Goal: Communication & Community: Answer question/provide support

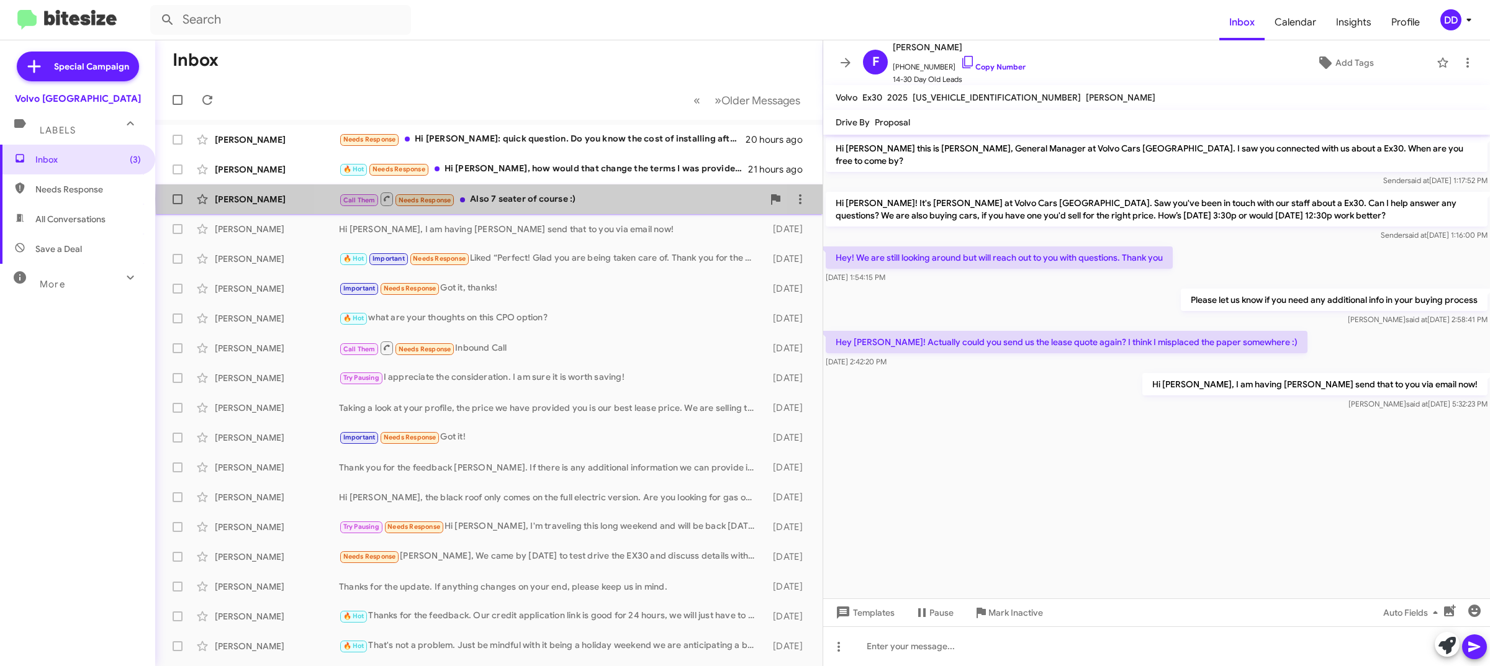
click at [518, 199] on div "Call Them Needs Response Also 7 seater of course :)" at bounding box center [551, 199] width 424 height 16
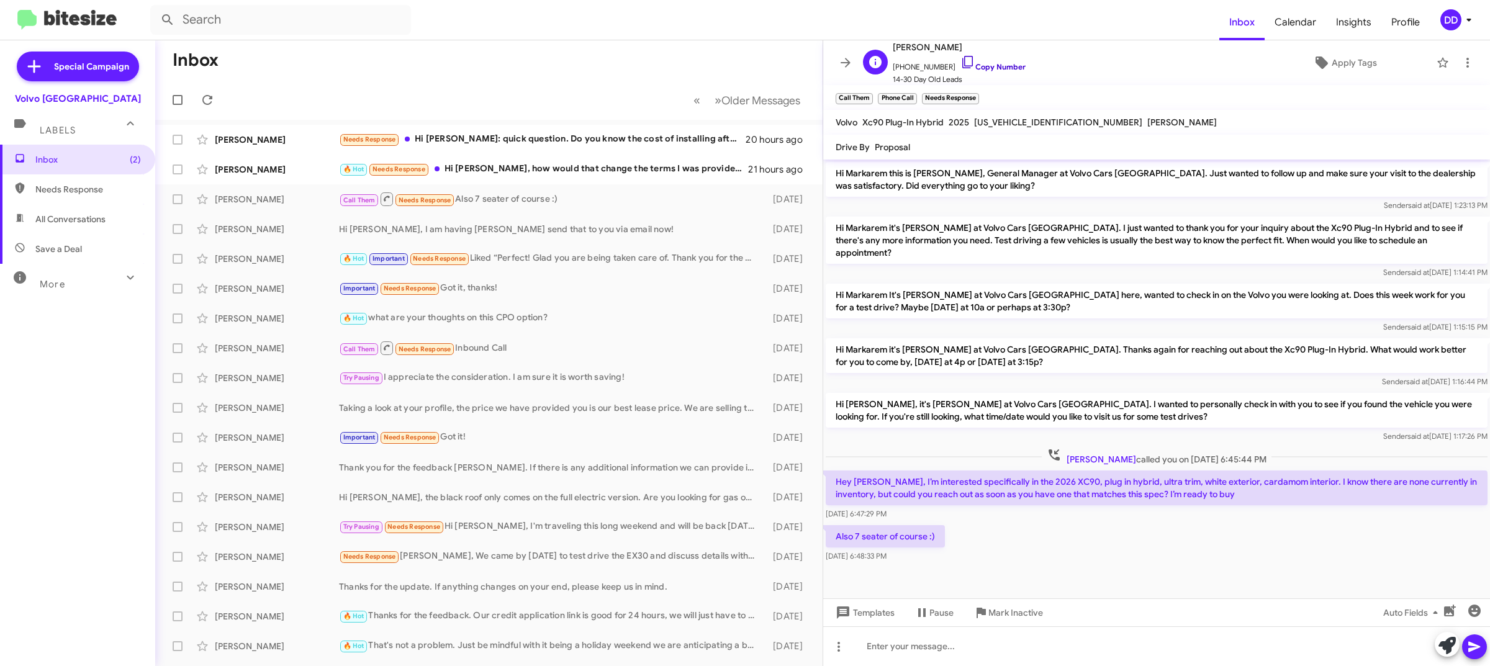
click at [994, 66] on link "Copy Number" at bounding box center [992, 66] width 65 height 9
click at [1088, 647] on div at bounding box center [1156, 646] width 667 height 40
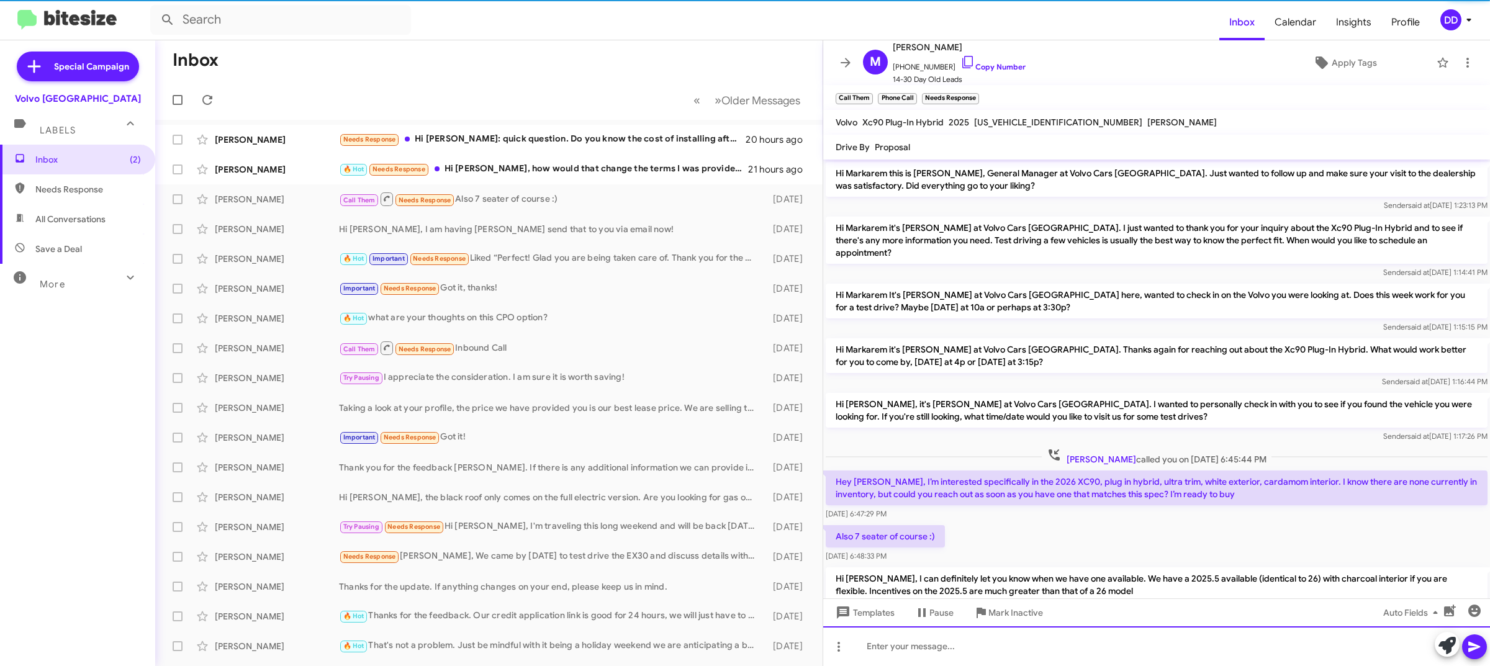
scroll to position [35, 0]
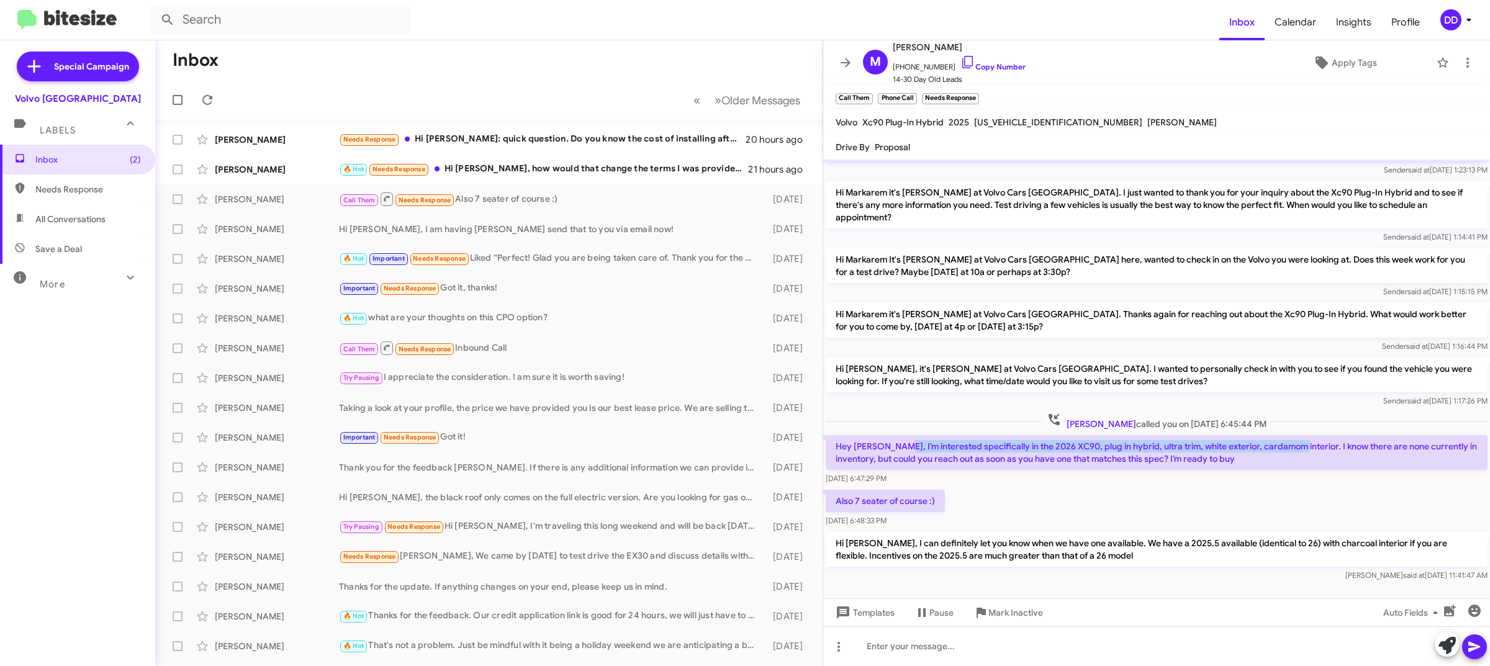
drag, startPoint x: 894, startPoint y: 430, endPoint x: 1291, endPoint y: 435, distance: 397.3
click at [1291, 435] on p "Hey [PERSON_NAME], I’m interested specifically in the 2026 XC90, plug in hybrid…" at bounding box center [1157, 452] width 662 height 35
copy p "interested specifically in the 2026 XC90, plug in hybrid, ultra trim, white ext…"
click at [1153, 487] on div "Also 7 seater of course :) [DATE] 6:48:33 PM" at bounding box center [1156, 508] width 667 height 42
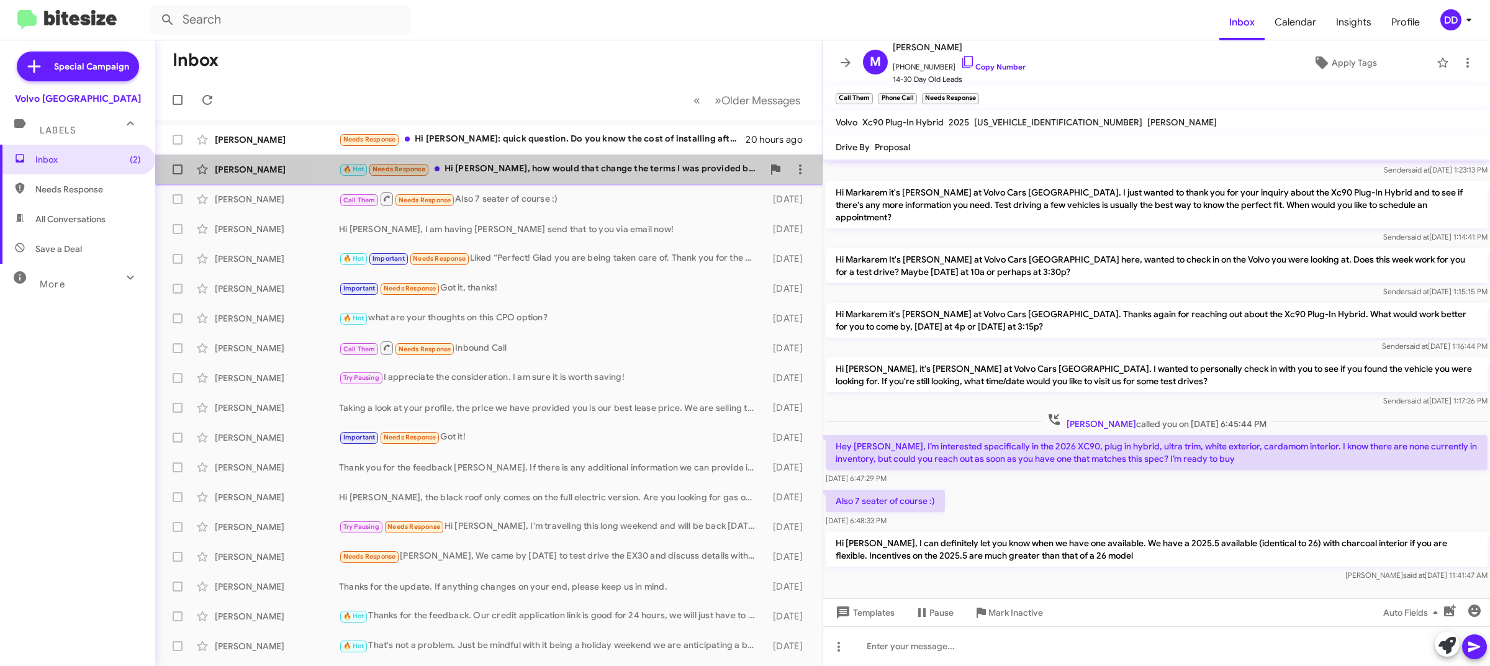
click at [609, 166] on div "🔥 Hot Needs Response Hi [PERSON_NAME], how would that change the terms I was pr…" at bounding box center [551, 169] width 424 height 14
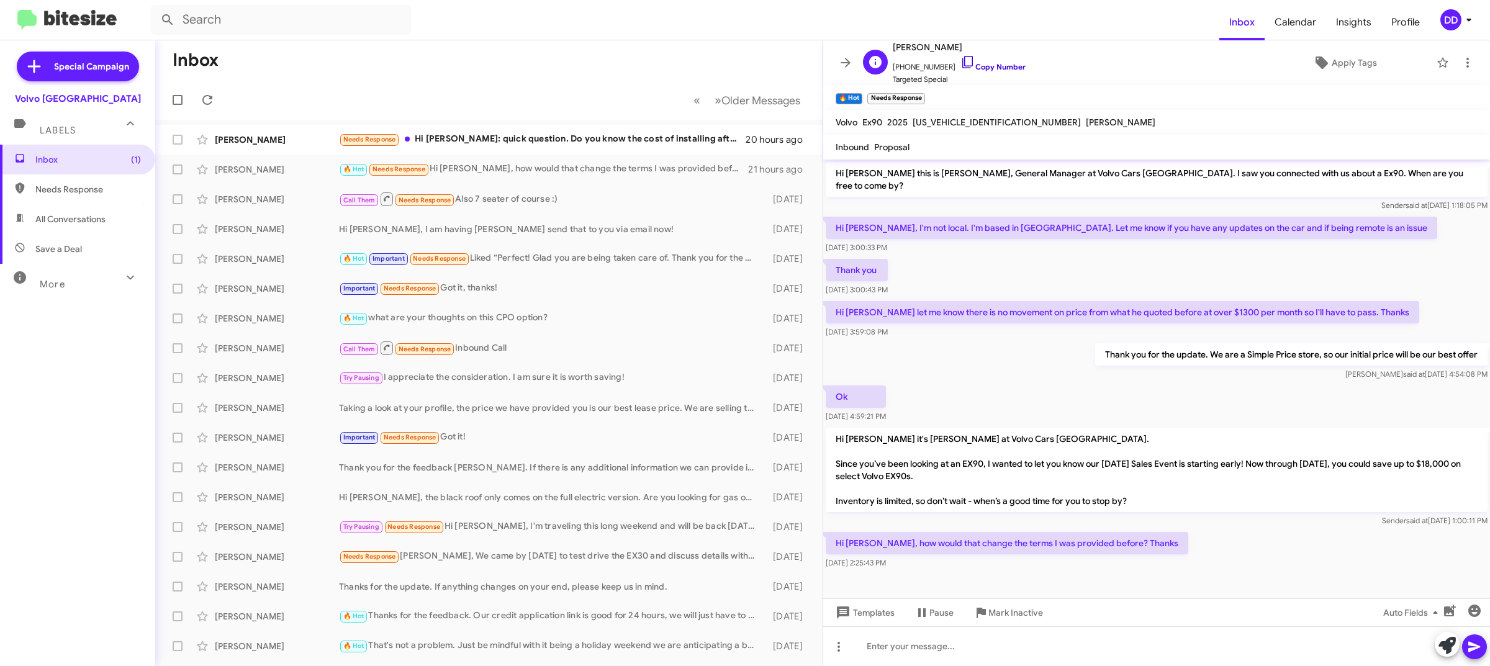
click at [1004, 64] on link "Copy Number" at bounding box center [992, 66] width 65 height 9
click at [1043, 664] on div at bounding box center [1156, 646] width 667 height 40
click at [1061, 636] on div "Hi [PERSON_NAME], that will vary" at bounding box center [1156, 646] width 667 height 40
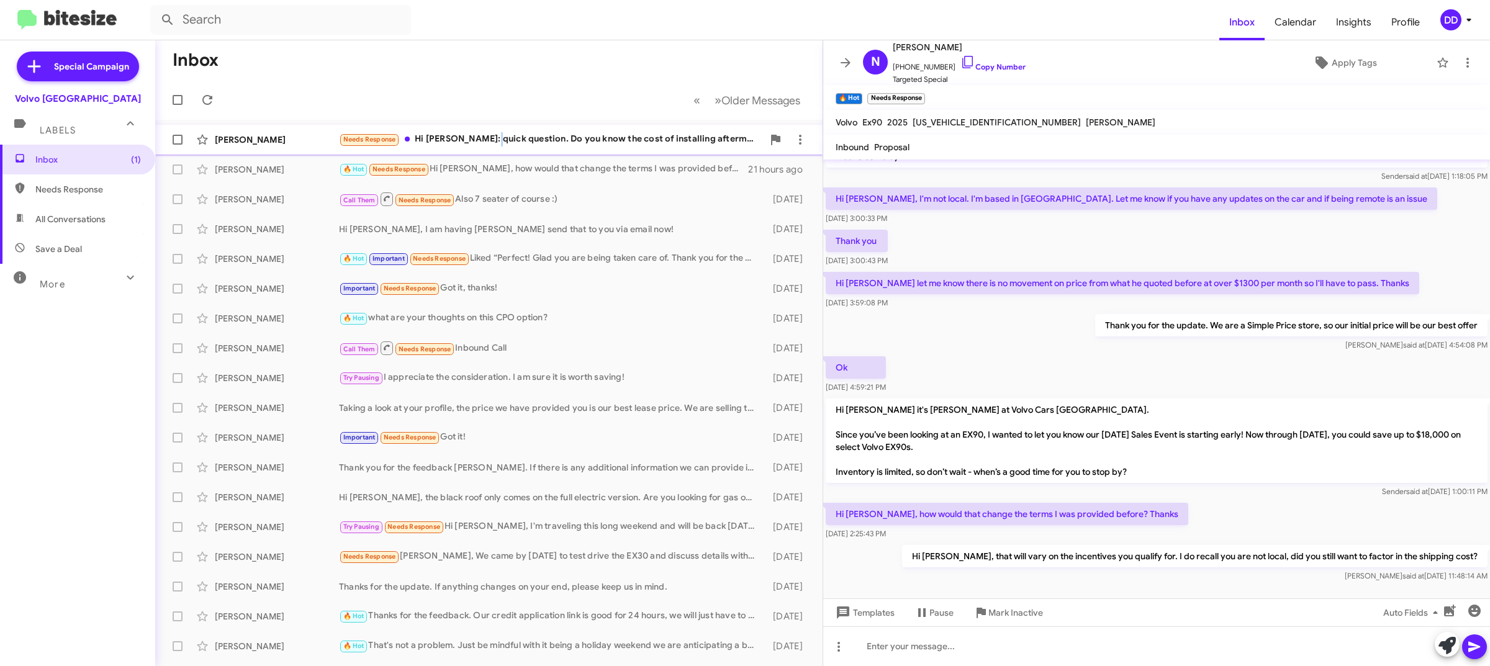
click at [487, 134] on div "Needs Response Hi [PERSON_NAME]: quick question. Do you know the cost of instal…" at bounding box center [551, 139] width 424 height 14
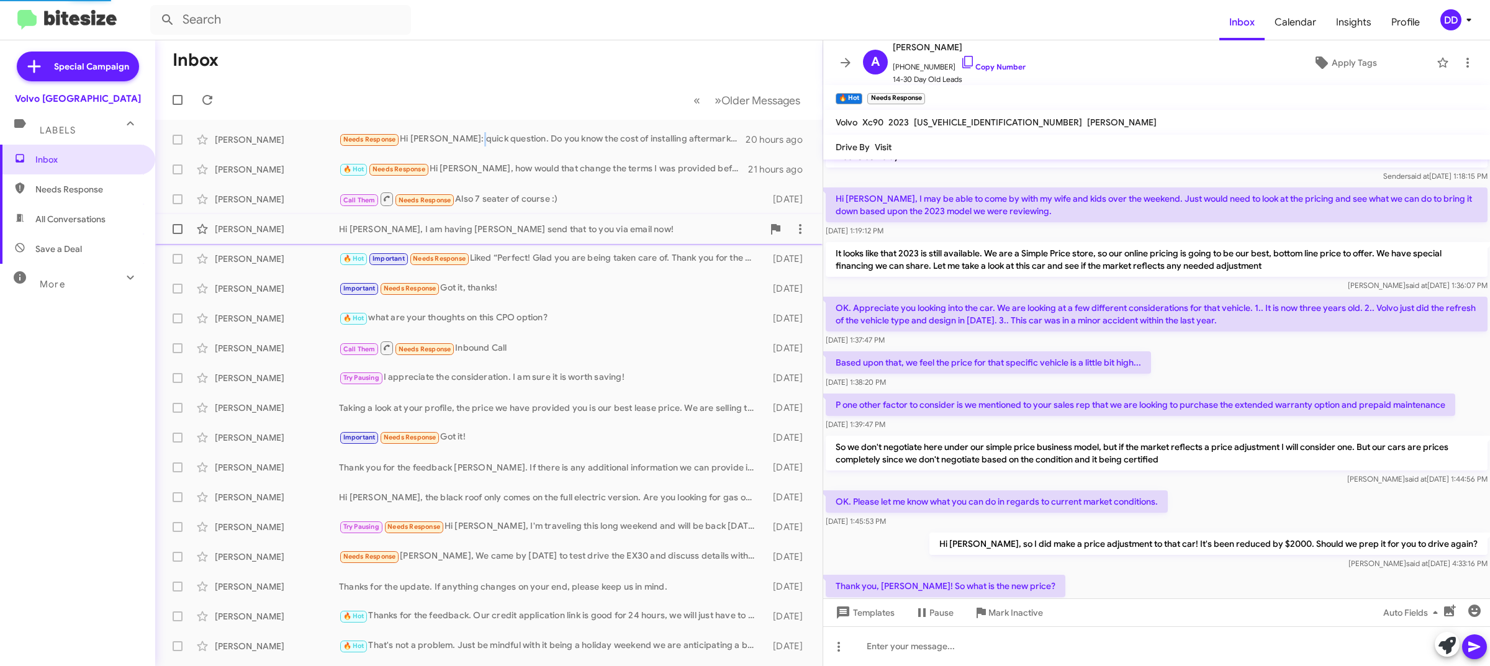
scroll to position [380, 0]
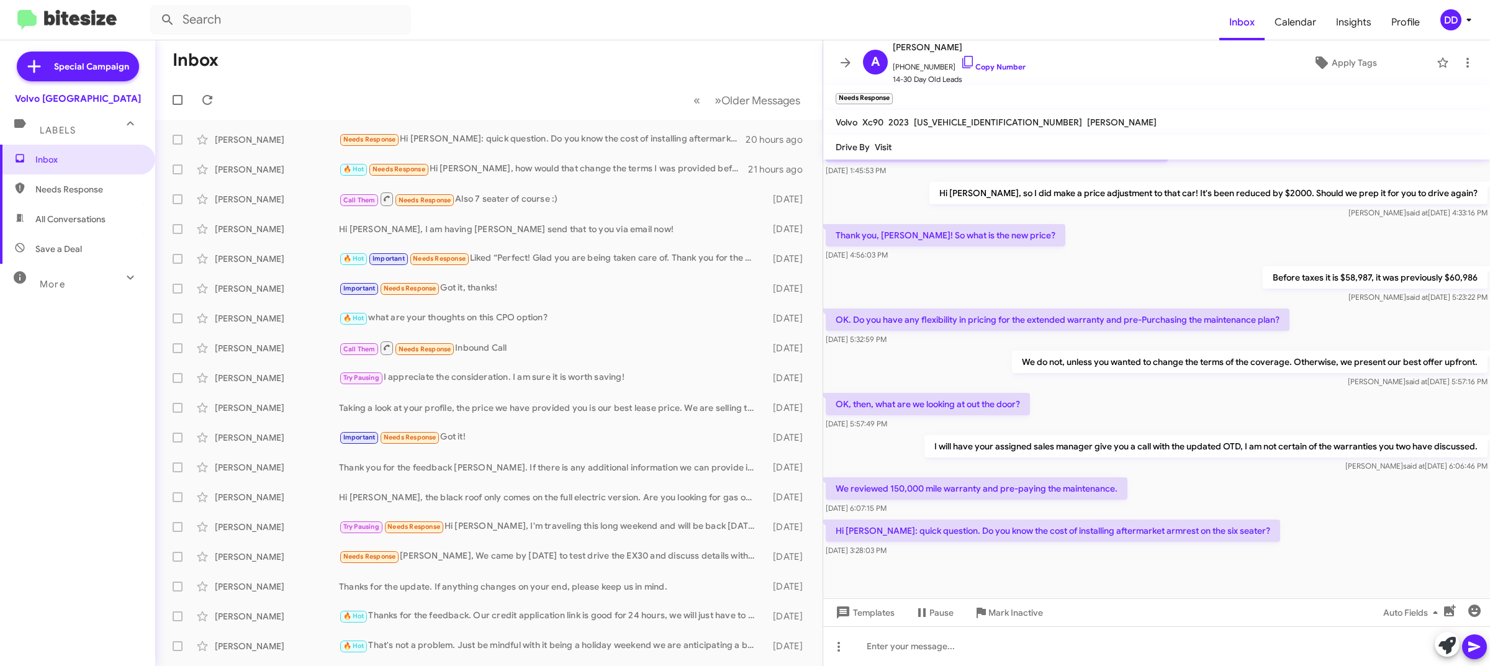
click at [1102, 264] on div "Before taxes it is $58,987, it was previously $60,986 [PERSON_NAME] said at [DA…" at bounding box center [1156, 285] width 667 height 42
click at [1060, 649] on div at bounding box center [1156, 646] width 667 height 40
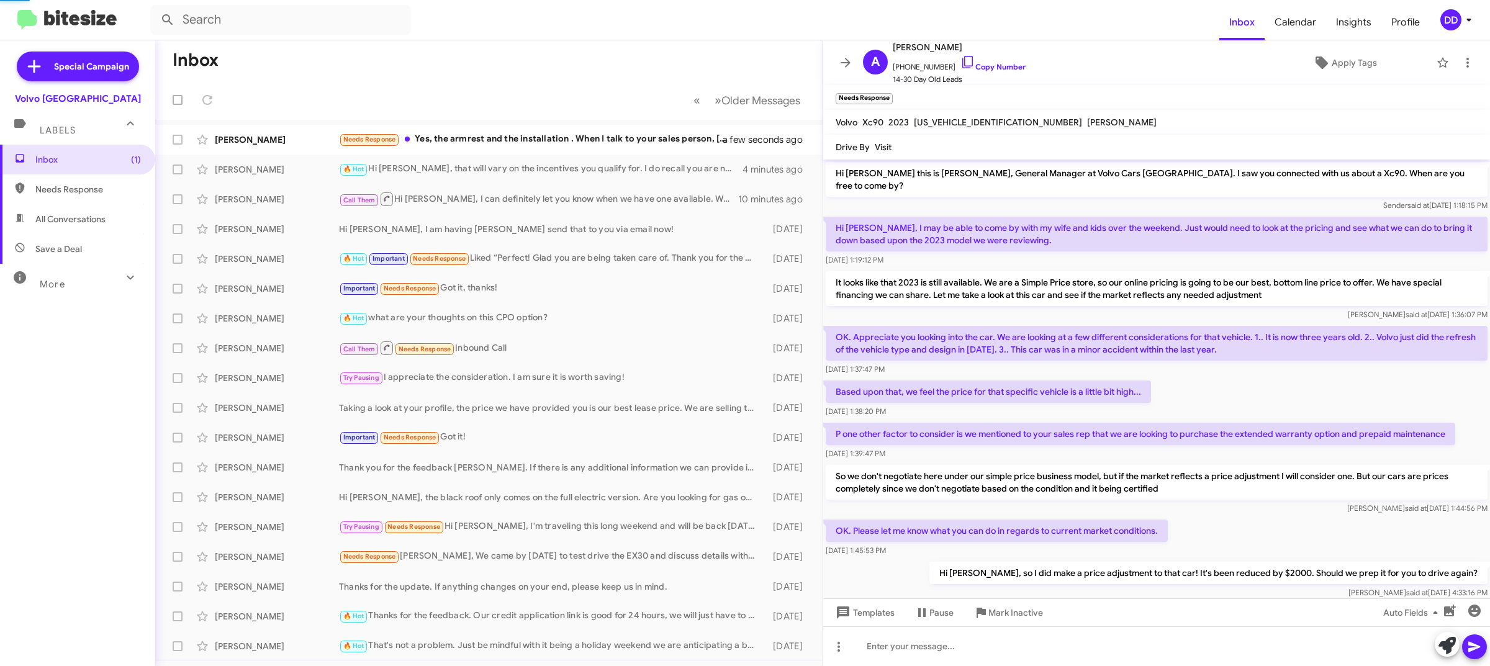
scroll to position [541, 0]
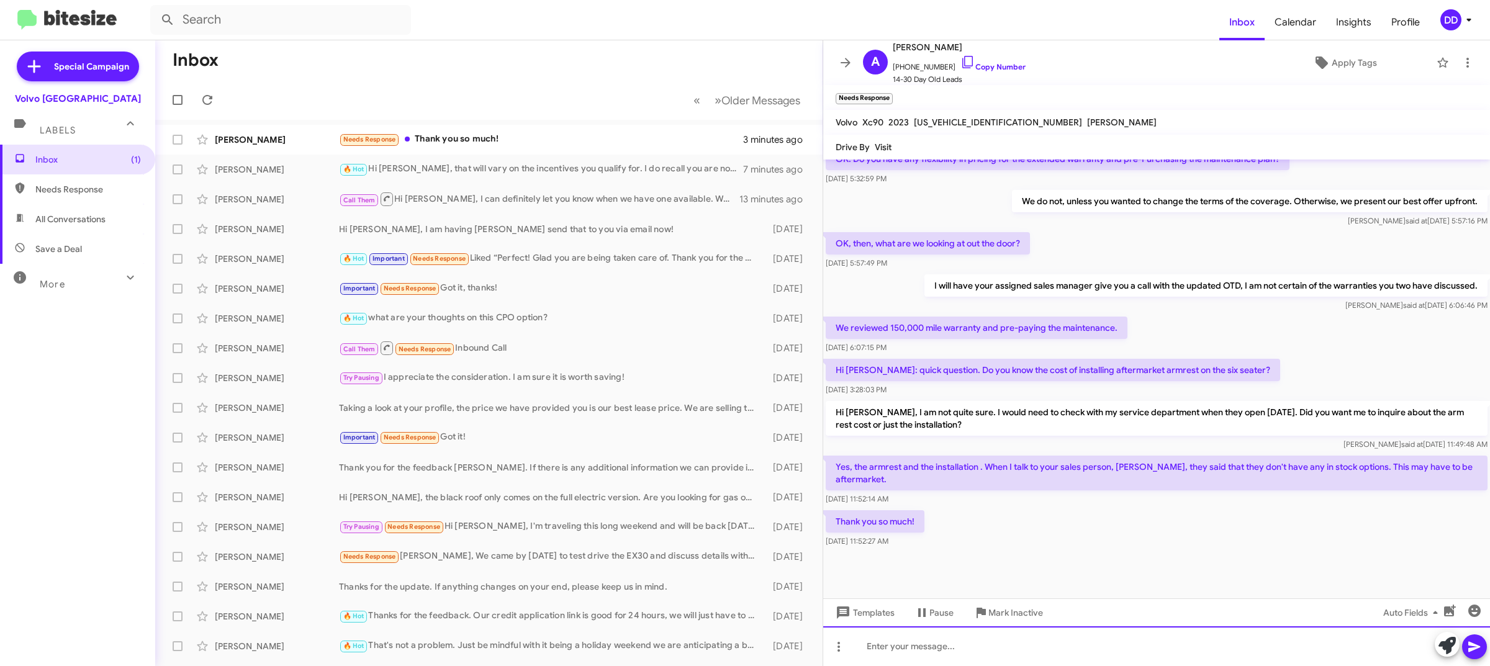
click at [1049, 655] on div at bounding box center [1156, 646] width 667 height 40
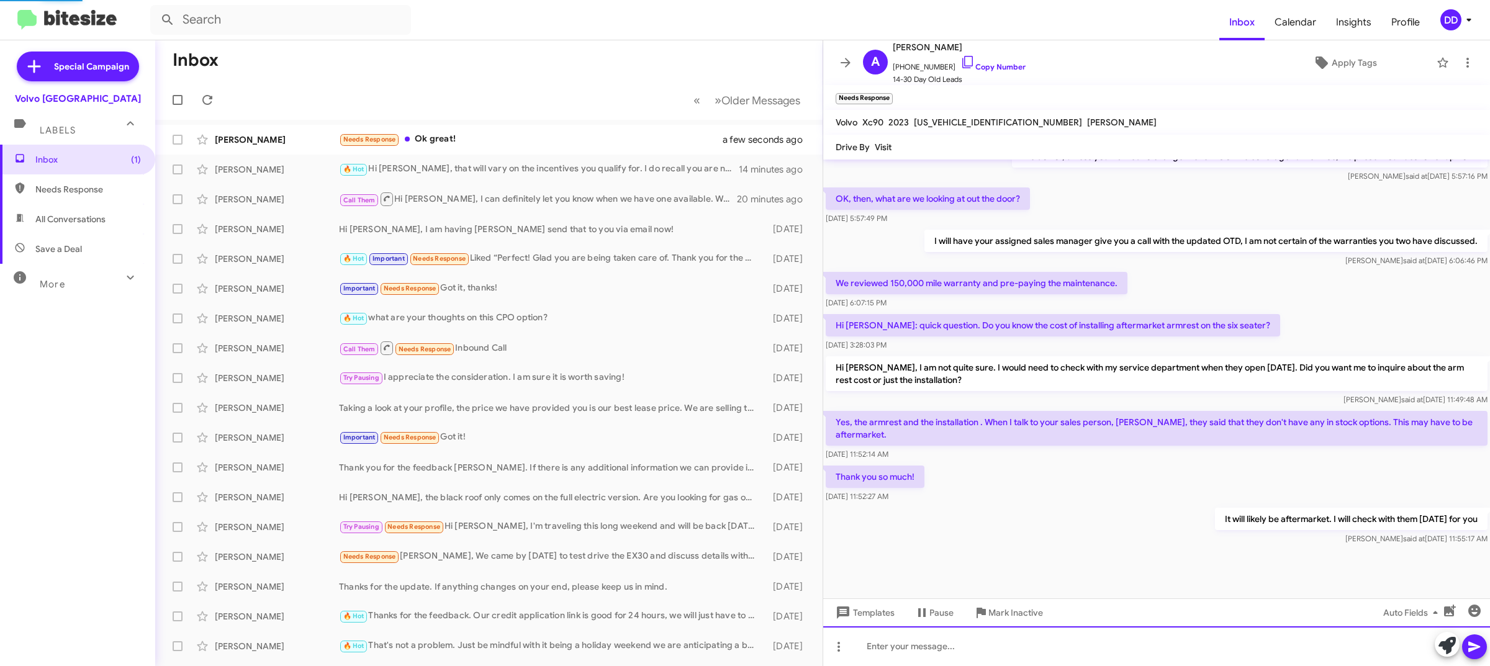
scroll to position [528, 0]
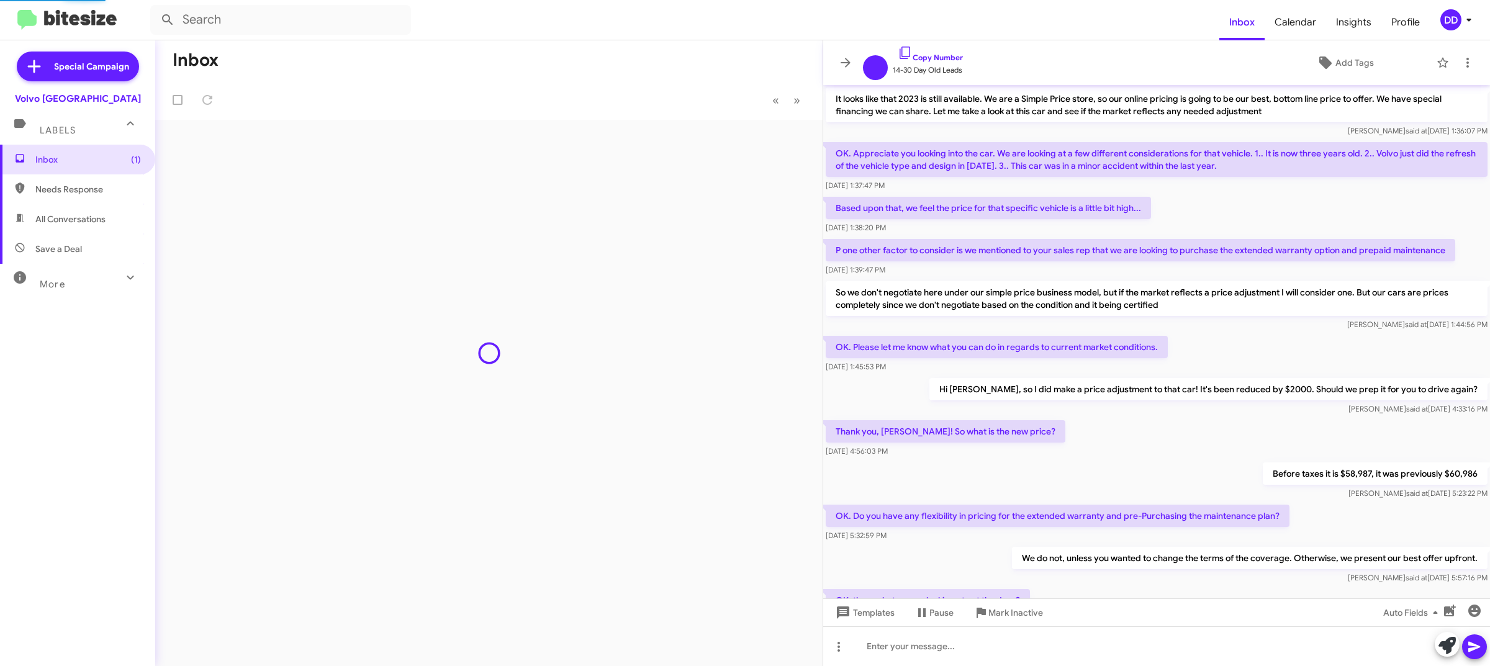
scroll to position [454, 0]
